Goal: Task Accomplishment & Management: Use online tool/utility

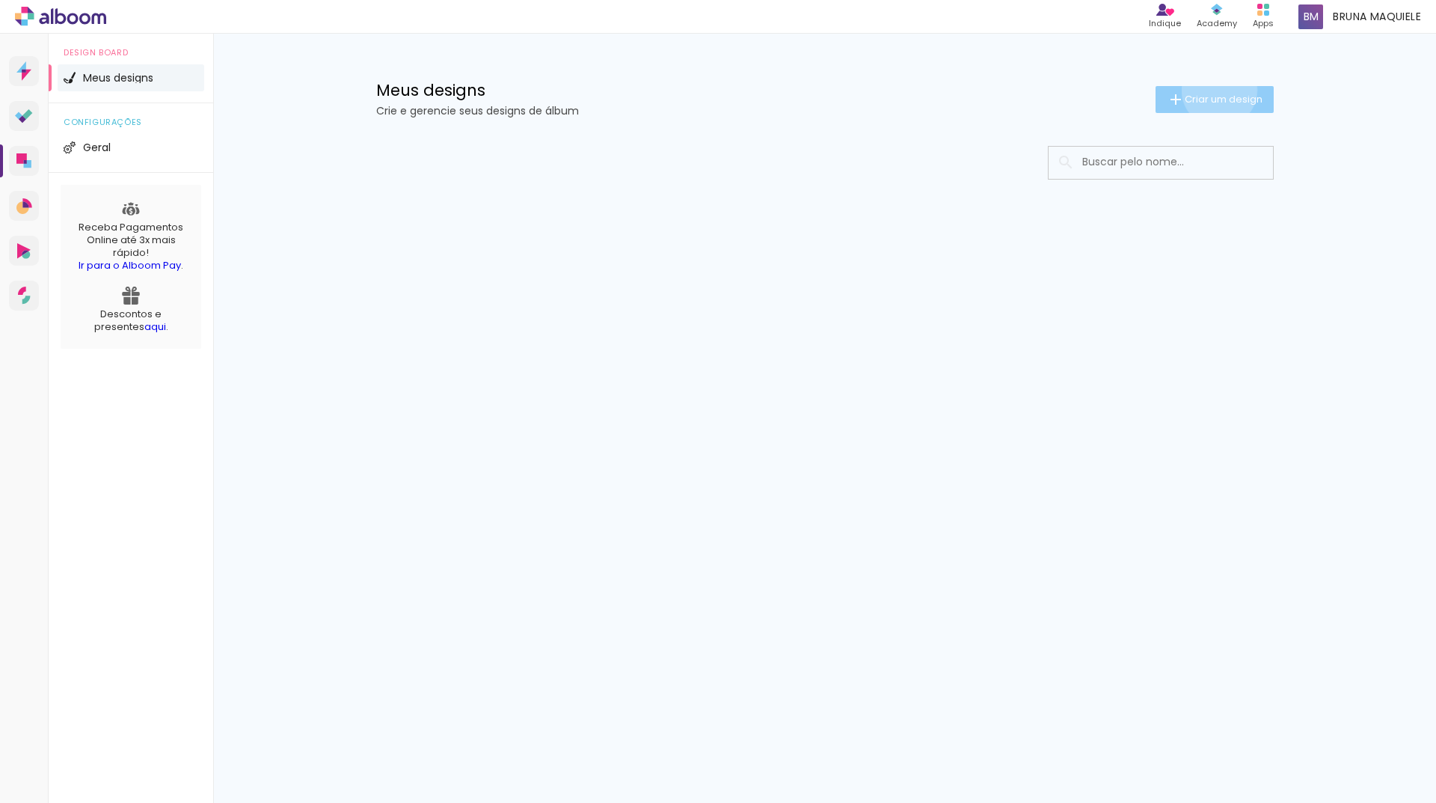
click at [1216, 90] on paper-button "Criar um design" at bounding box center [1215, 99] width 118 height 27
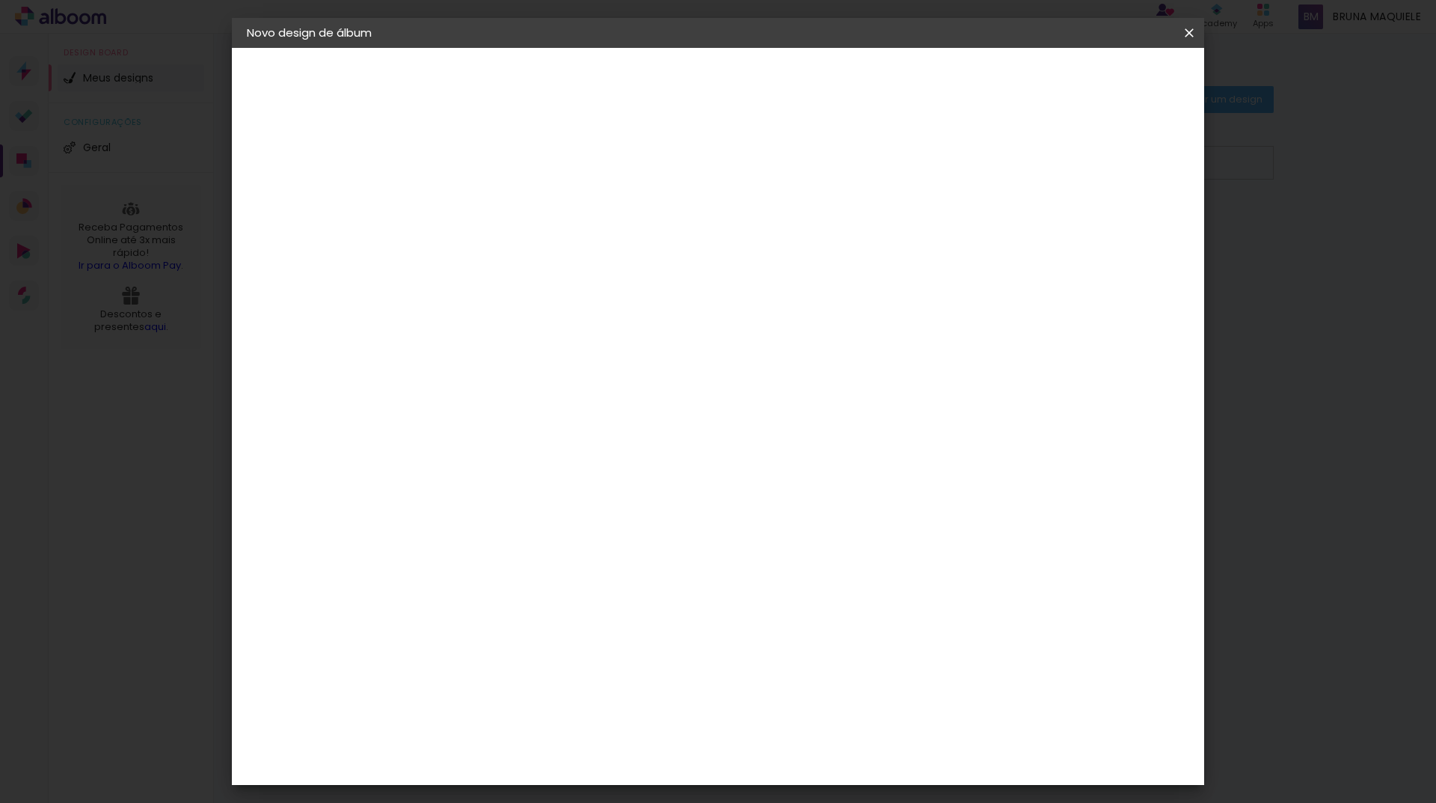
click at [491, 206] on input at bounding box center [491, 200] width 0 height 23
type input "v"
type input "VIAGENS"
type paper-input "VIAGENS"
click at [645, 88] on paper-button "Avançar" at bounding box center [608, 79] width 73 height 25
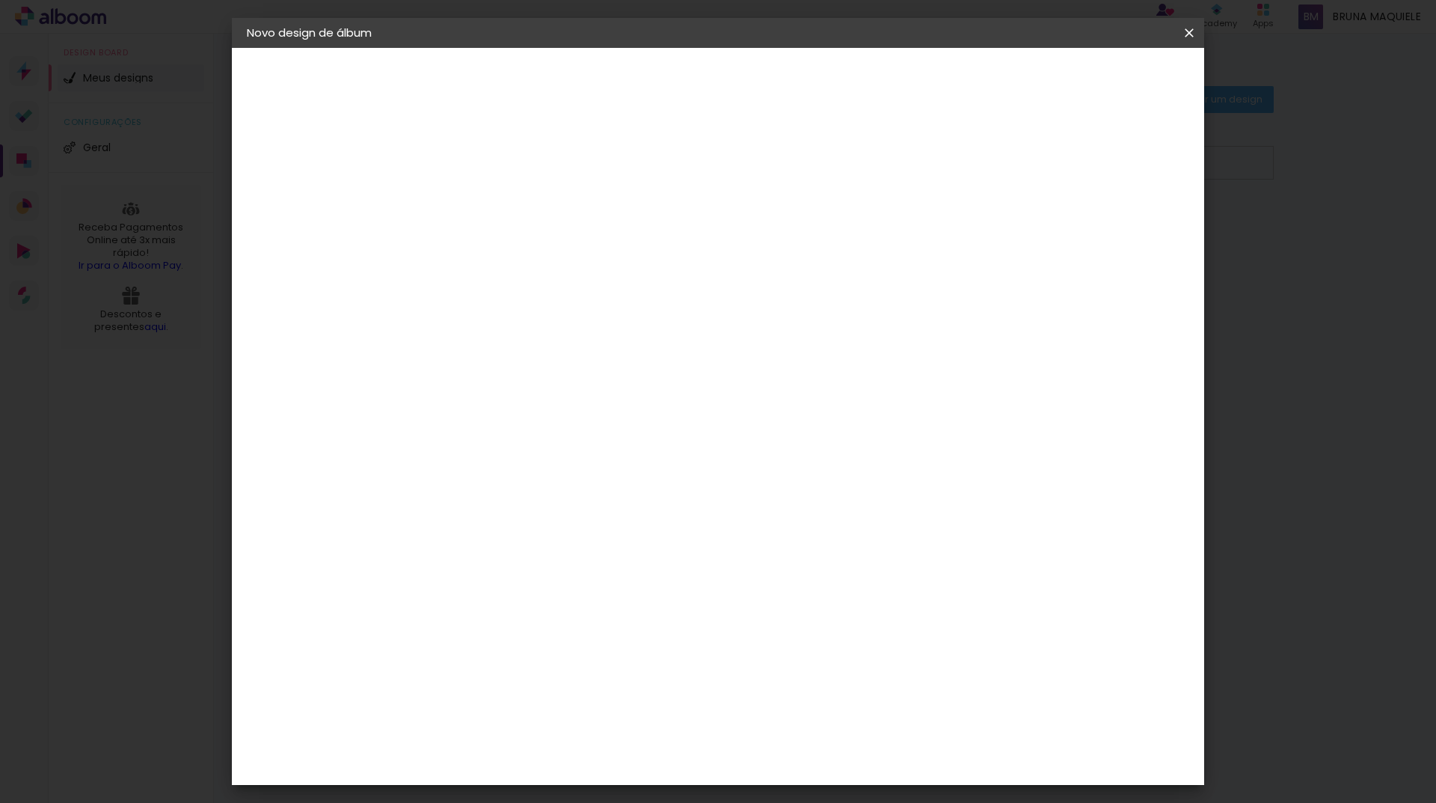
click at [572, 238] on input "[GEOGRAPHIC_DATA]" at bounding box center [523, 239] width 139 height 19
click at [515, 594] on div "Loja das Fotos" at bounding box center [498, 612] width 33 height 36
click at [0, 0] on slot "Avançar" at bounding box center [0, 0] width 0 height 0
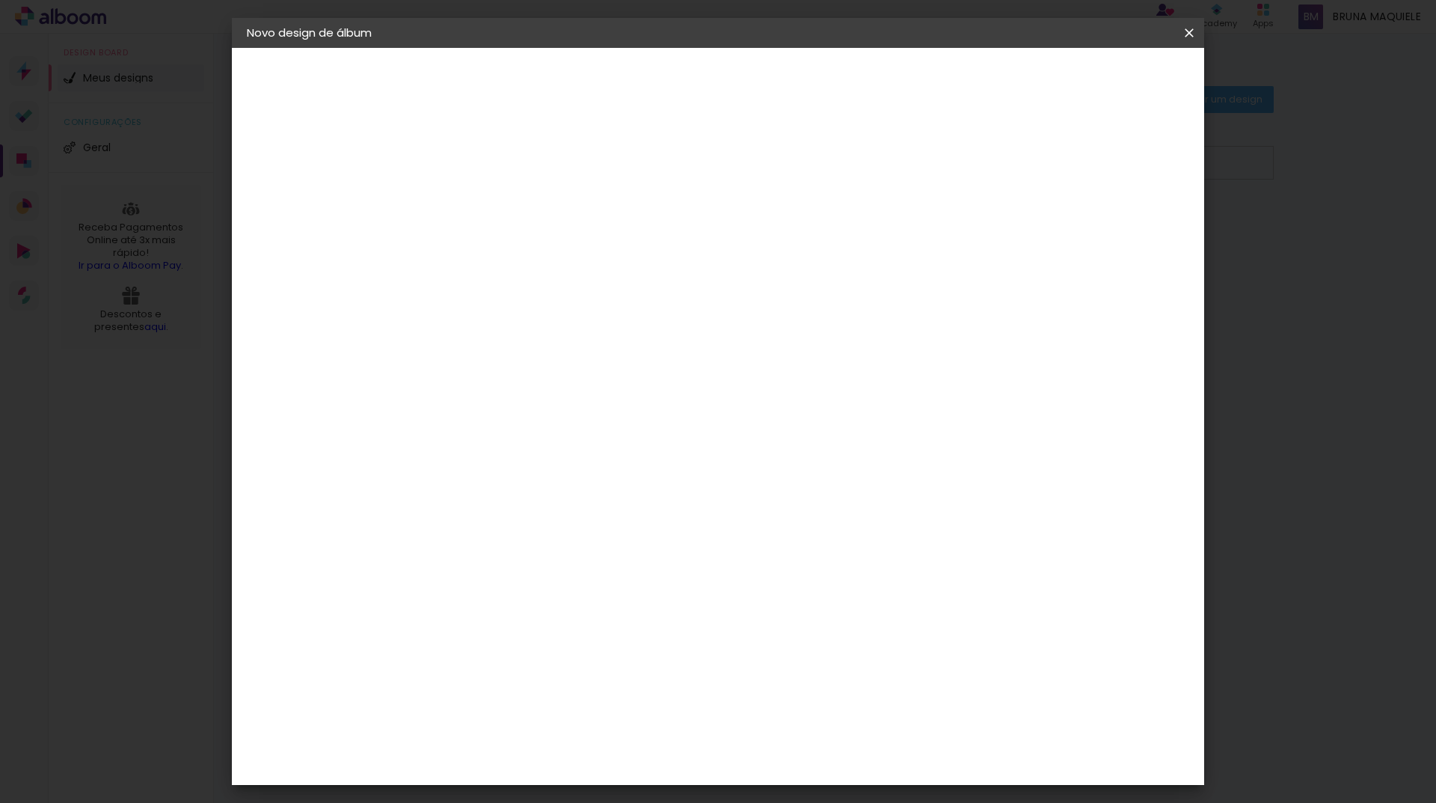
click at [550, 256] on input "text" at bounding box center [520, 260] width 58 height 23
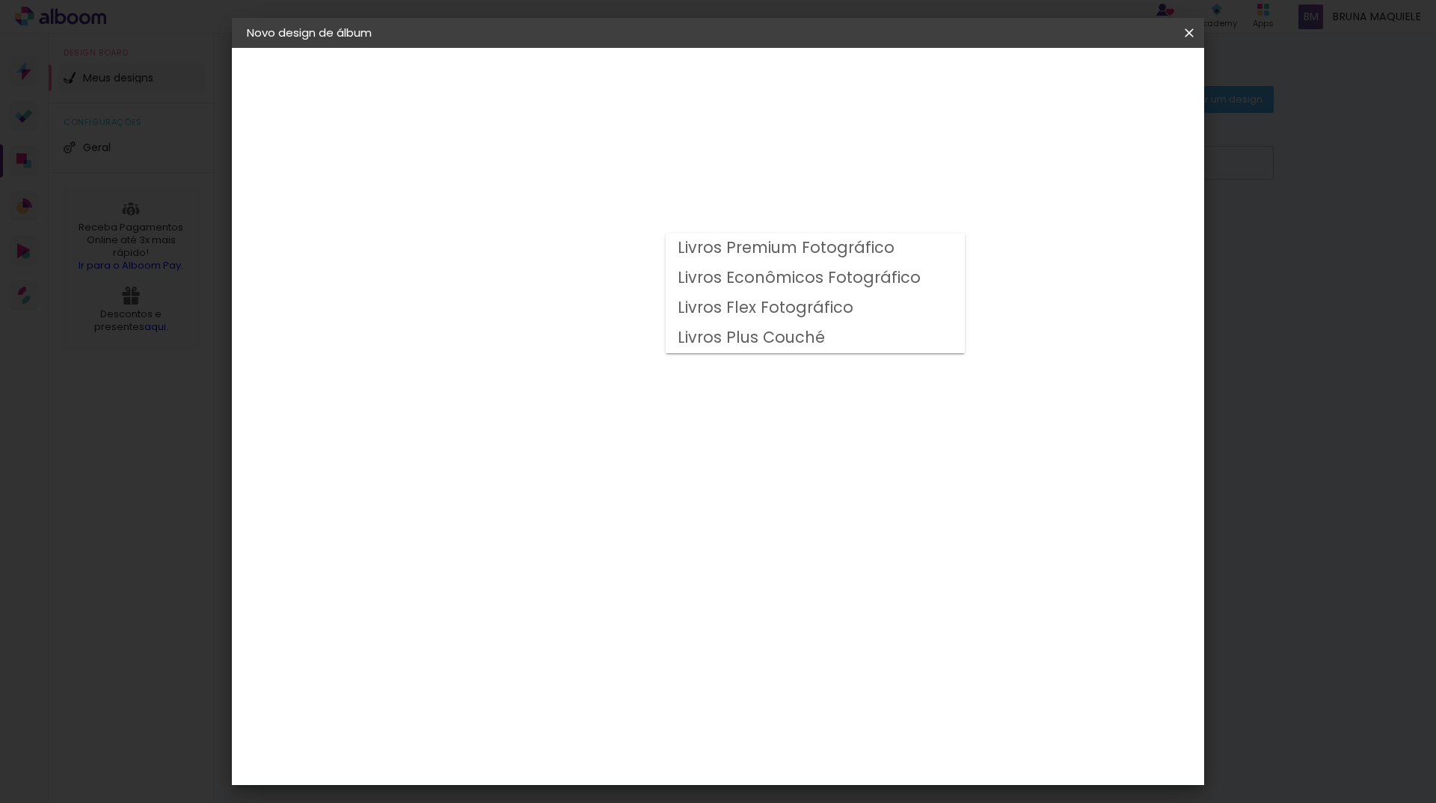
click at [0, 0] on slot "Livros Econômicos Fotográfico" at bounding box center [0, 0] width 0 height 0
type input "Livros Econômicos Fotográfico"
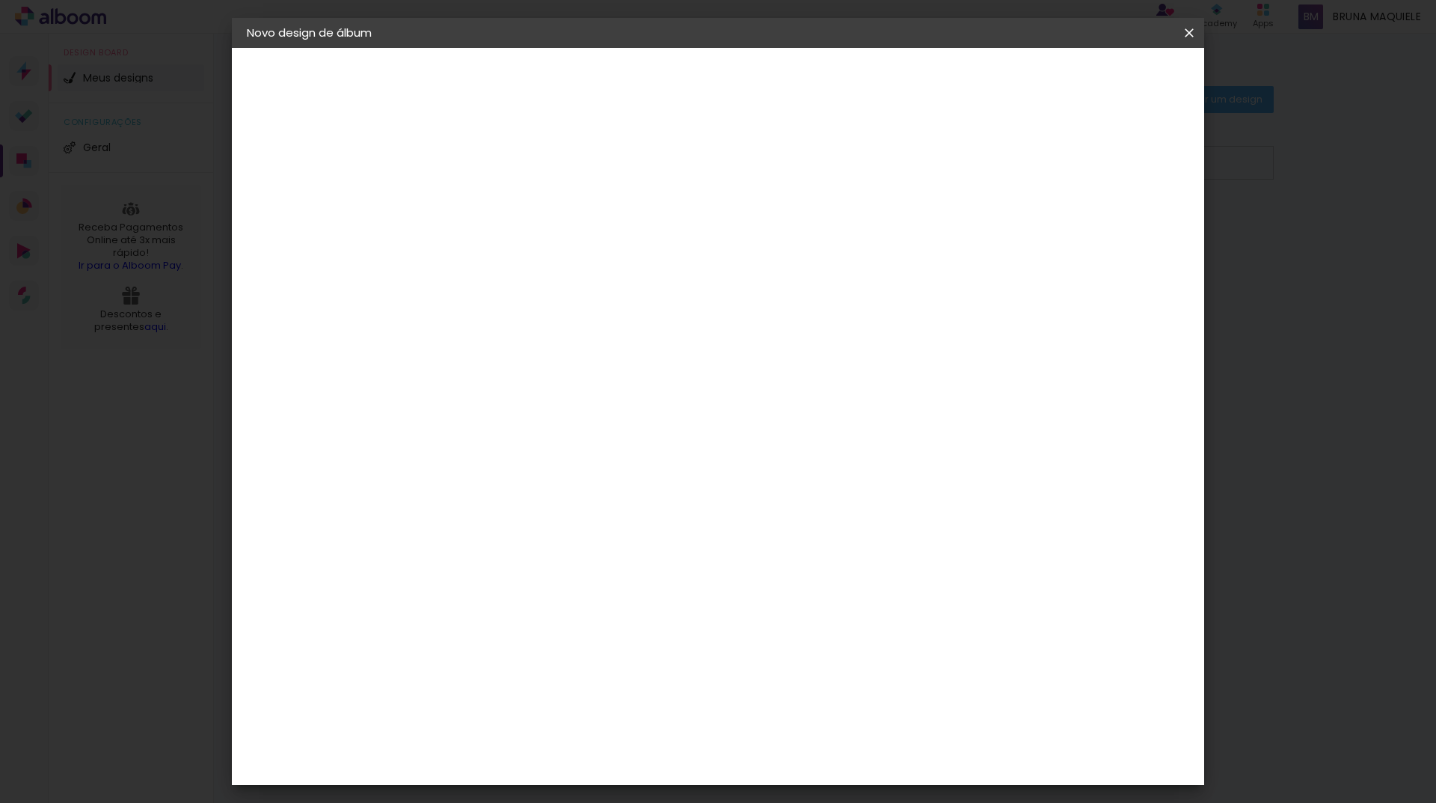
click at [648, 495] on span "15 × 15 cm" at bounding box center [619, 510] width 55 height 31
click at [0, 0] on slot "Avançar" at bounding box center [0, 0] width 0 height 0
click at [1096, 76] on span "Iniciar design" at bounding box center [1062, 79] width 68 height 10
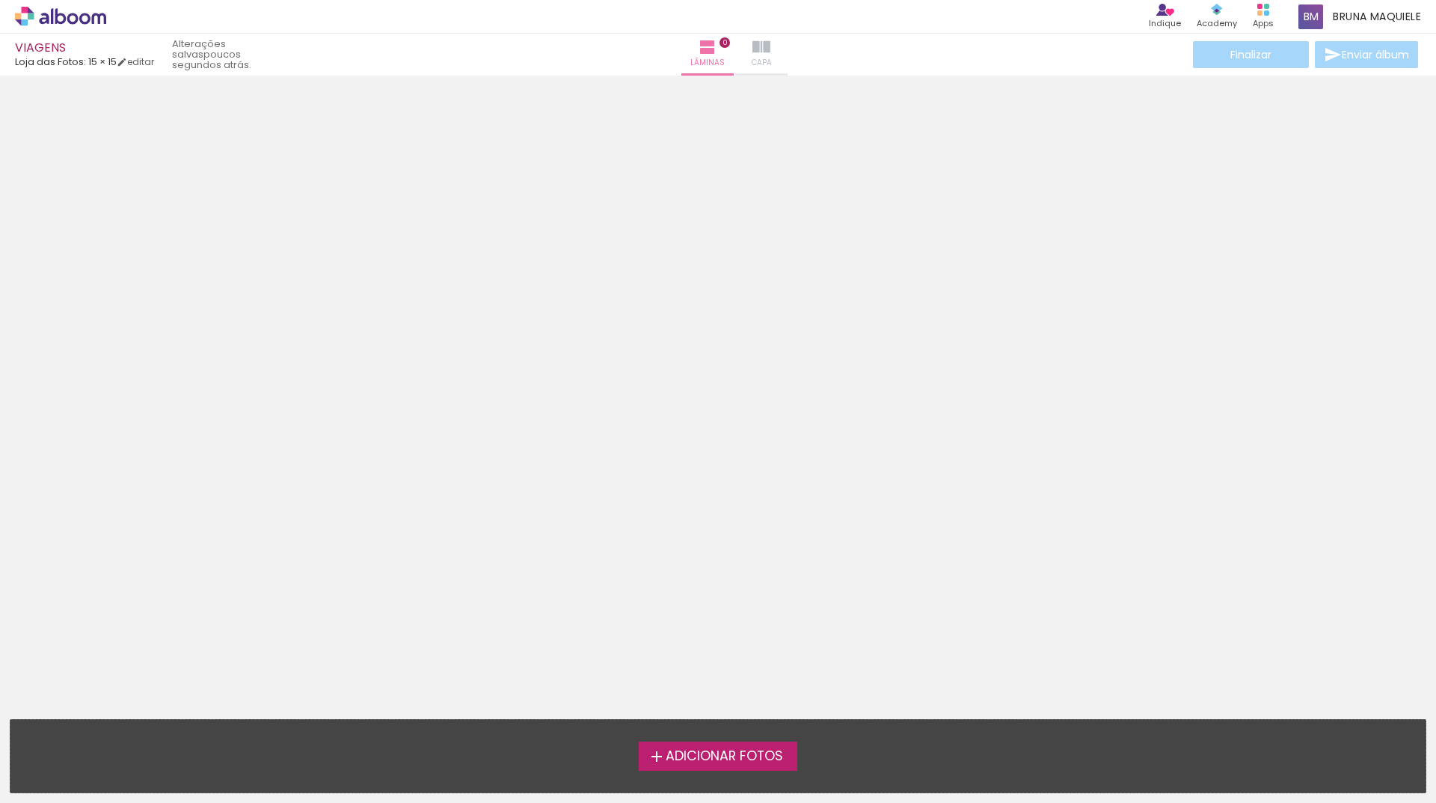
click at [756, 59] on paper-button "Capa" at bounding box center [761, 55] width 52 height 42
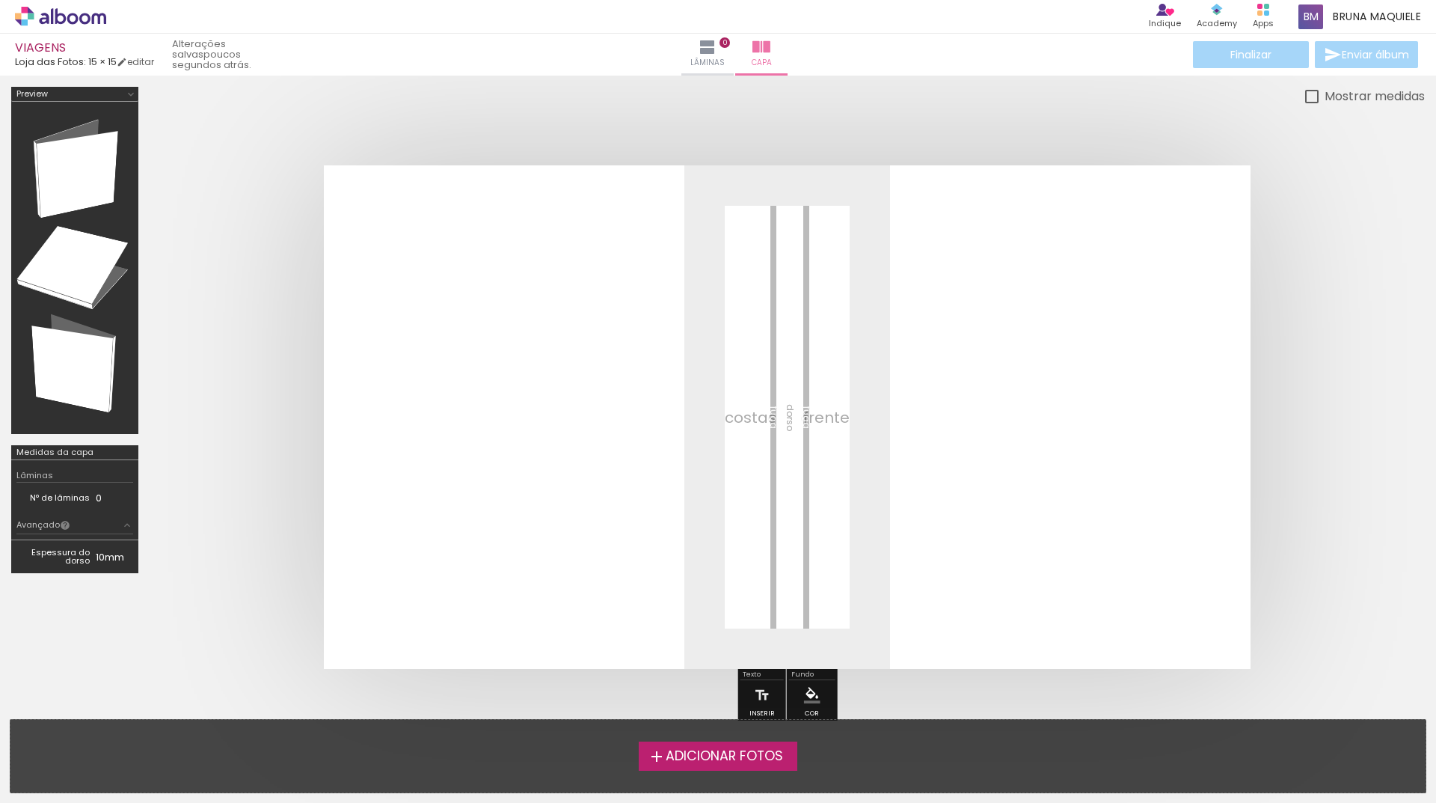
click at [793, 424] on quentale-layouter at bounding box center [787, 416] width 927 height 503
click at [1032, 439] on quentale-layouter at bounding box center [787, 416] width 927 height 503
click at [1142, 400] on quentale-layouter at bounding box center [787, 416] width 927 height 503
click at [1305, 94] on div at bounding box center [1311, 96] width 13 height 13
type paper-checkbox "on"
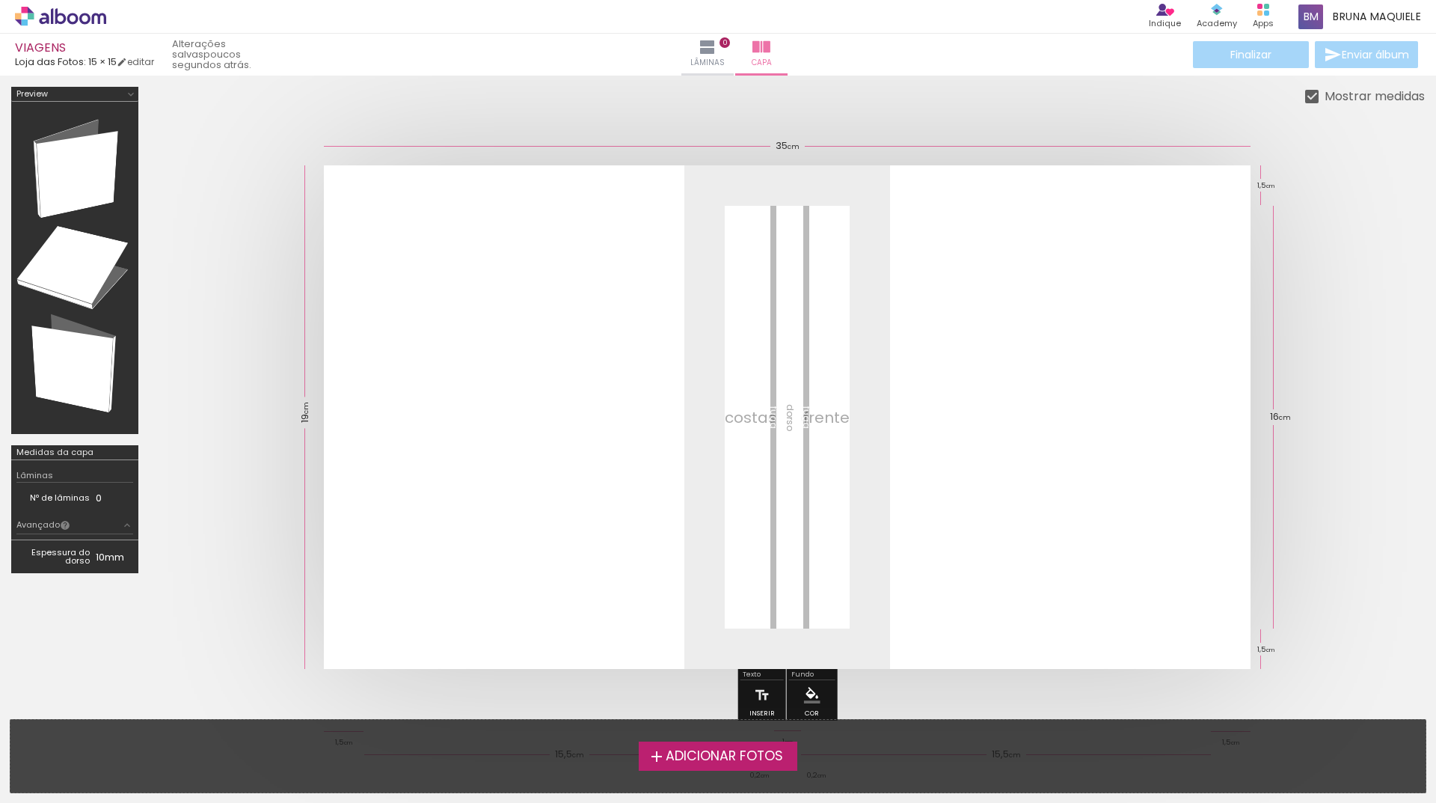
click at [1305, 94] on div at bounding box center [1311, 96] width 13 height 13
